Goal: Information Seeking & Learning: Learn about a topic

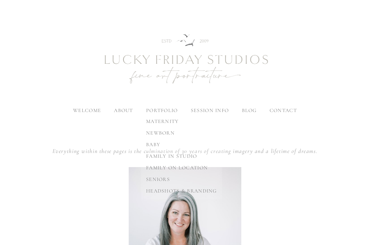
click at [161, 166] on span "family on location" at bounding box center [177, 167] width 62 height 6
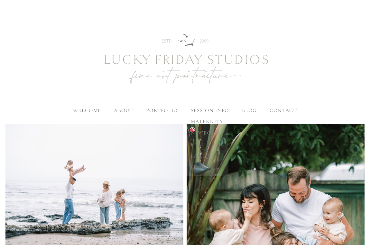
click at [199, 157] on span "family" at bounding box center [201, 156] width 21 height 6
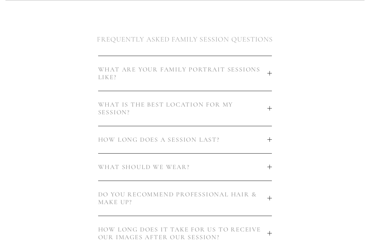
scroll to position [326, 0]
click at [205, 67] on span "WHAT ARE YOUR FAMILY PORTRAIT SESSIONS LIKE?" at bounding box center [183, 73] width 170 height 15
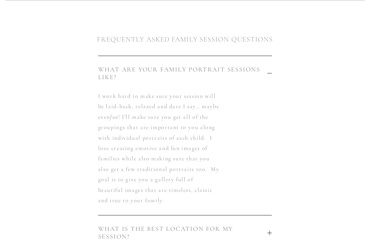
click at [205, 67] on span "WHAT ARE YOUR FAMILY PORTRAIT SESSIONS LIKE?" at bounding box center [183, 73] width 170 height 15
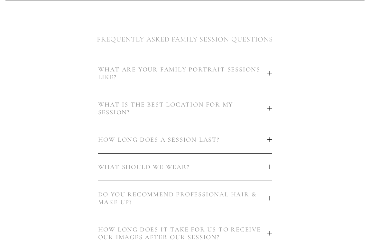
click at [187, 136] on span "HOW LONG DOES A SESSION LAST?" at bounding box center [183, 140] width 170 height 8
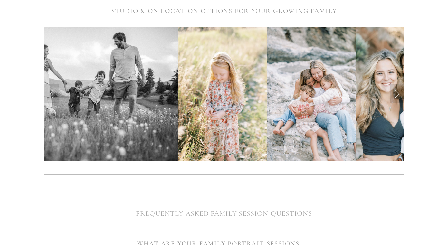
scroll to position [8, 0]
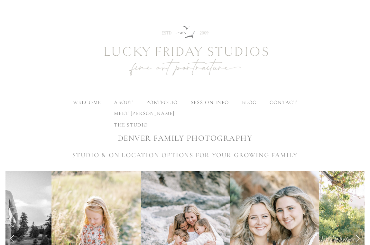
click at [118, 101] on label "about" at bounding box center [123, 102] width 19 height 6
click at [0, 0] on input "about" at bounding box center [0, 0] width 0 height 0
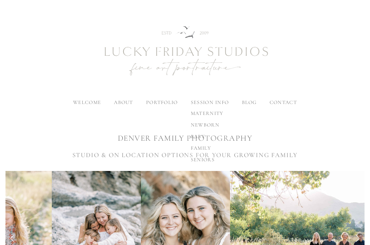
click at [224, 101] on label "session info" at bounding box center [210, 102] width 38 height 6
click at [0, 0] on input "session info" at bounding box center [0, 0] width 0 height 0
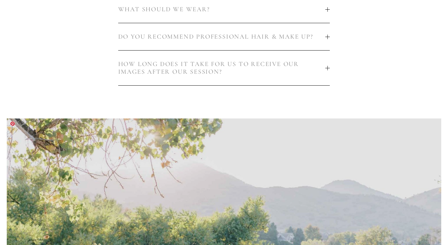
scroll to position [545, 0]
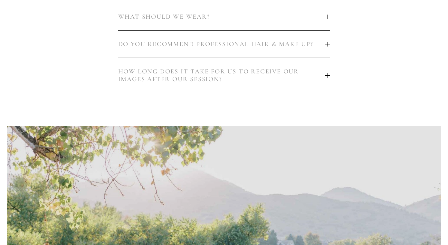
click at [235, 91] on button "HOW LONG DOES IT TAKE FOR US TO RECEIVE OUR IMAGES AFTER OUR SESSION?" at bounding box center [224, 75] width 212 height 35
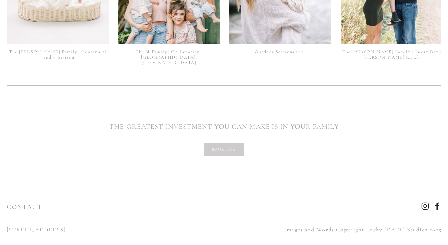
scroll to position [1725, 0]
click at [240, 143] on link "book now" at bounding box center [223, 149] width 41 height 13
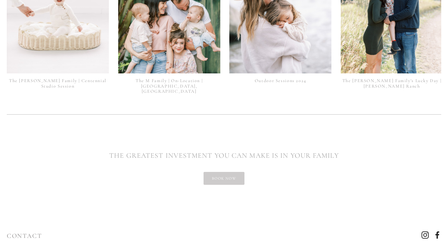
scroll to position [1573, 0]
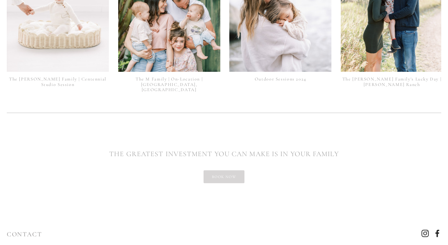
click at [230, 172] on link "book now" at bounding box center [223, 176] width 41 height 13
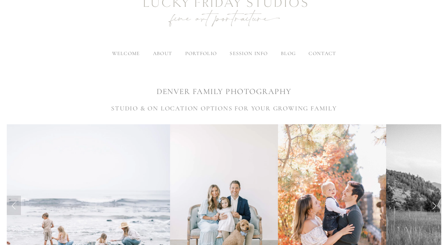
scroll to position [60, 0]
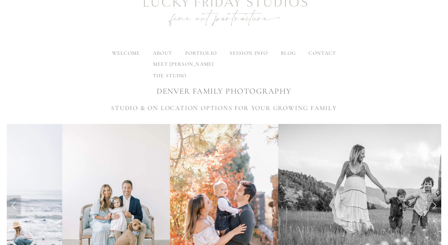
click at [160, 63] on span "meet [PERSON_NAME]" at bounding box center [183, 64] width 61 height 6
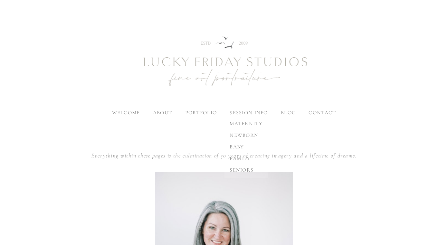
click at [242, 159] on span "family" at bounding box center [239, 158] width 21 height 6
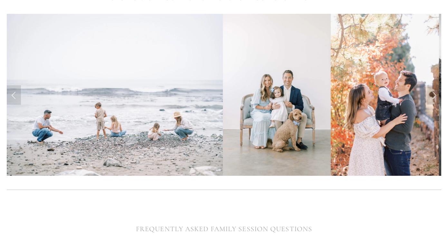
scroll to position [170, 0]
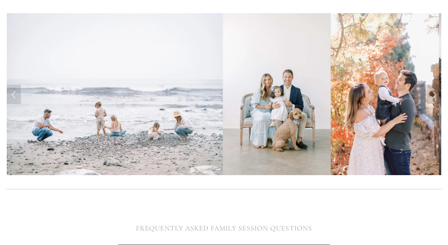
click at [280, 146] on img at bounding box center [277, 94] width 108 height 162
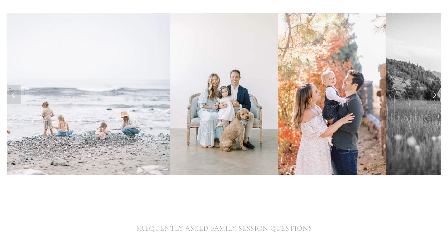
click at [280, 146] on img at bounding box center [332, 94] width 108 height 162
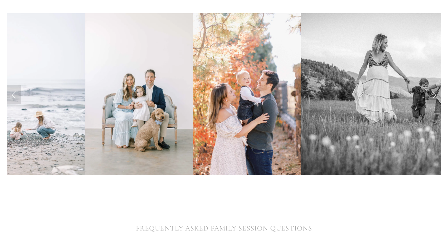
click at [301, 146] on img at bounding box center [422, 94] width 243 height 162
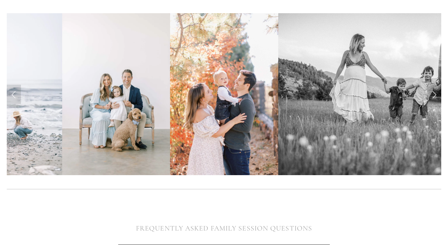
click at [280, 146] on img at bounding box center [399, 94] width 243 height 162
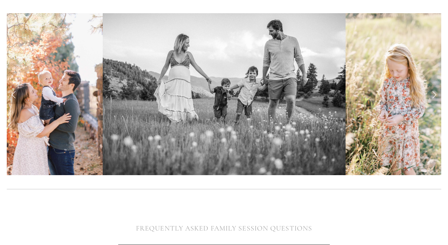
click at [280, 146] on img at bounding box center [224, 94] width 243 height 162
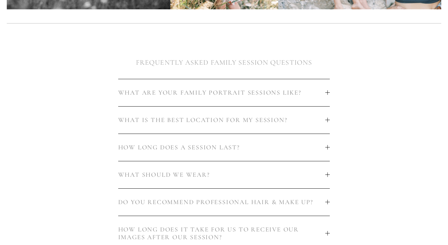
scroll to position [350, 0]
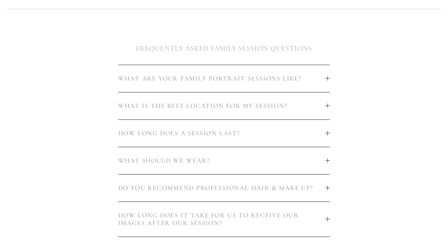
click at [278, 131] on span "HOW LONG DOES A SESSION LAST?" at bounding box center [221, 133] width 207 height 8
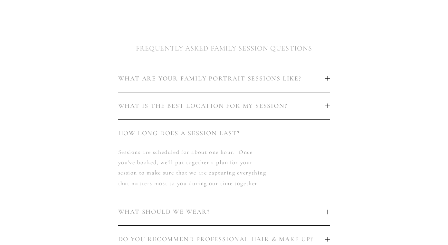
click at [278, 131] on span "HOW LONG DOES A SESSION LAST?" at bounding box center [221, 133] width 207 height 8
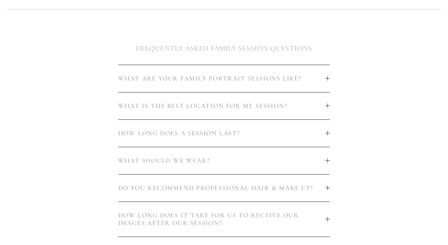
click at [276, 116] on button "WHAT IS THE BEST LOCATION FOR MY SESSION?" at bounding box center [224, 105] width 212 height 27
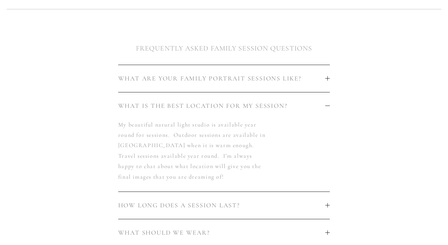
click at [276, 116] on button "WHAT IS THE BEST LOCATION FOR MY SESSION?" at bounding box center [224, 105] width 212 height 27
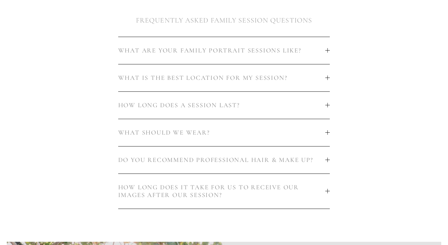
scroll to position [420, 0]
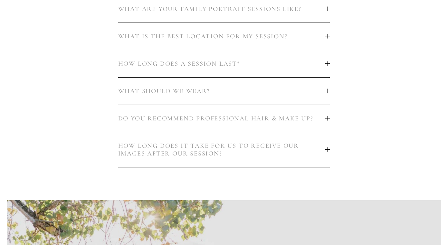
click at [276, 116] on span "DO YOU RECOMMEND PROFESSIONAL HAIR & MAKE UP?" at bounding box center [221, 119] width 207 height 8
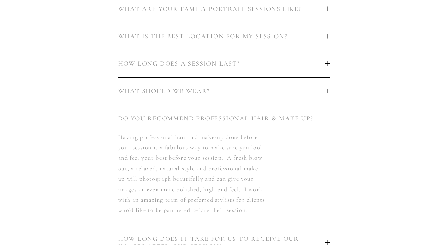
click at [276, 116] on span "DO YOU RECOMMEND PROFESSIONAL HAIR & MAKE UP?" at bounding box center [221, 119] width 207 height 8
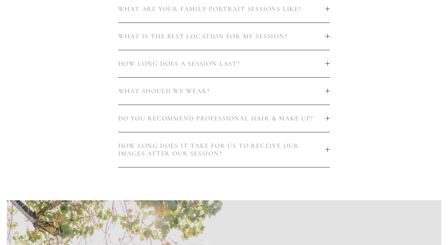
click at [276, 116] on span "DO YOU RECOMMEND PROFESSIONAL HAIR & MAKE UP?" at bounding box center [221, 119] width 207 height 8
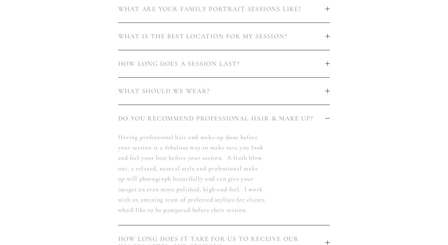
click at [276, 116] on span "DO YOU RECOMMEND PROFESSIONAL HAIR & MAKE UP?" at bounding box center [221, 119] width 207 height 8
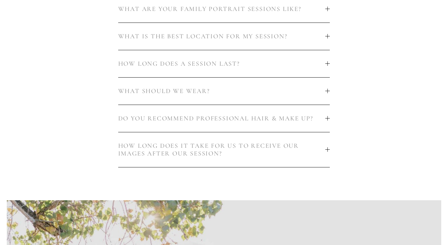
click at [260, 150] on span "HOW LONG DOES IT TAKE FOR US TO RECEIVE OUR IMAGES AFTER OUR SESSION?" at bounding box center [221, 149] width 207 height 15
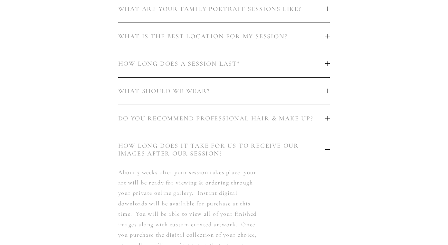
click at [260, 150] on span "HOW LONG DOES IT TAKE FOR US TO RECEIVE OUR IMAGES AFTER OUR SESSION?" at bounding box center [221, 149] width 207 height 15
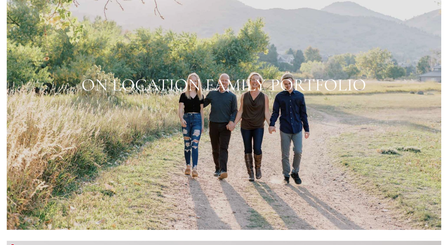
scroll to position [679, 0]
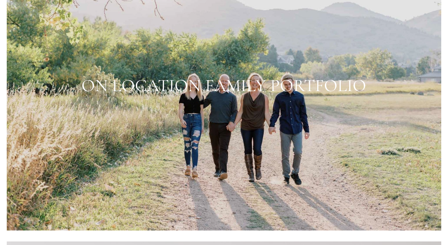
click at [260, 84] on div at bounding box center [224, 85] width 434 height 289
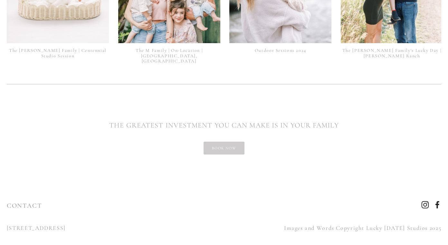
scroll to position [1602, 0]
click at [220, 142] on link "book now" at bounding box center [223, 148] width 41 height 13
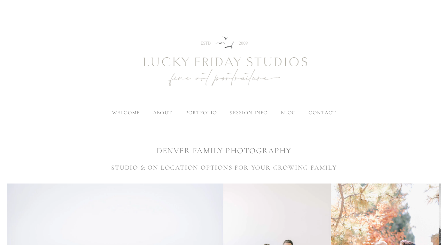
click at [219, 152] on h1 "DENVER FAMILY PHOTOGRAPHY" at bounding box center [224, 150] width 434 height 11
click at [217, 165] on h3 "STUDIO & ON LOCATION OPTIONS FOR YOUR GROWING FAMILY" at bounding box center [224, 168] width 434 height 10
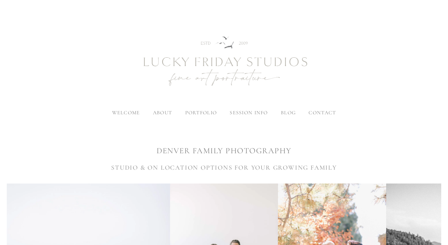
click at [214, 57] on img at bounding box center [224, 62] width 232 height 97
